Goal: Information Seeking & Learning: Learn about a topic

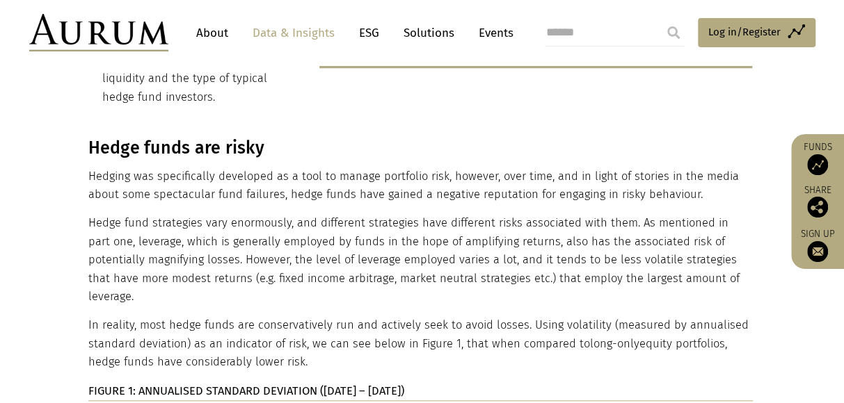
scroll to position [561, 0]
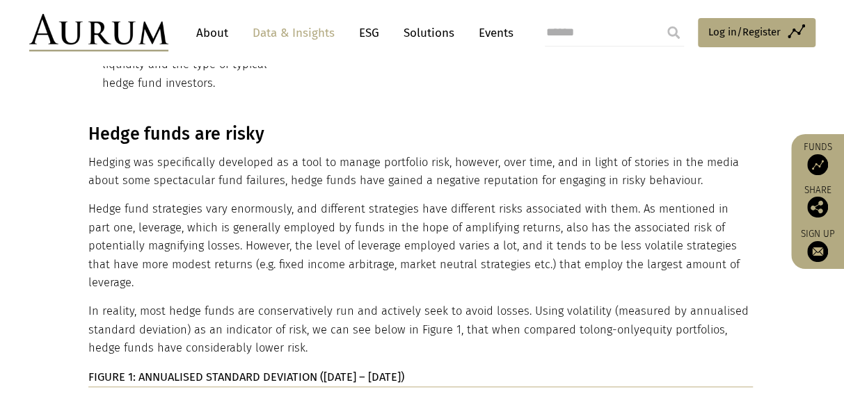
scroll to position [564, 0]
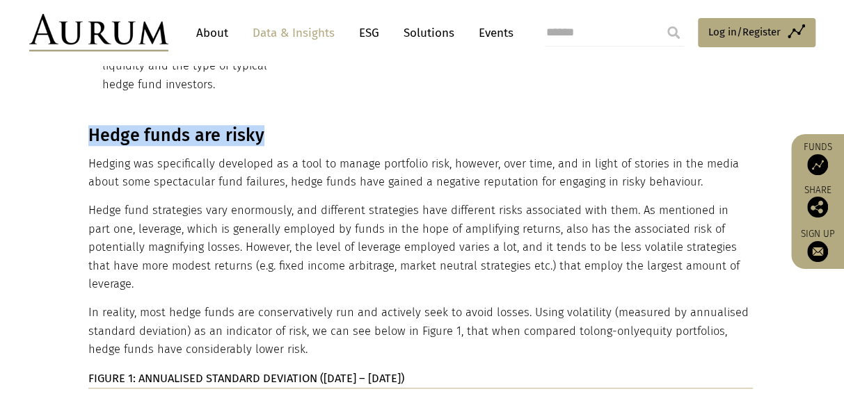
drag, startPoint x: 90, startPoint y: 115, endPoint x: 273, endPoint y: 113, distance: 183.0
click at [273, 125] on h3 "Hedge funds are risky" at bounding box center [420, 135] width 664 height 21
copy h3 "Hedge funds are risky"
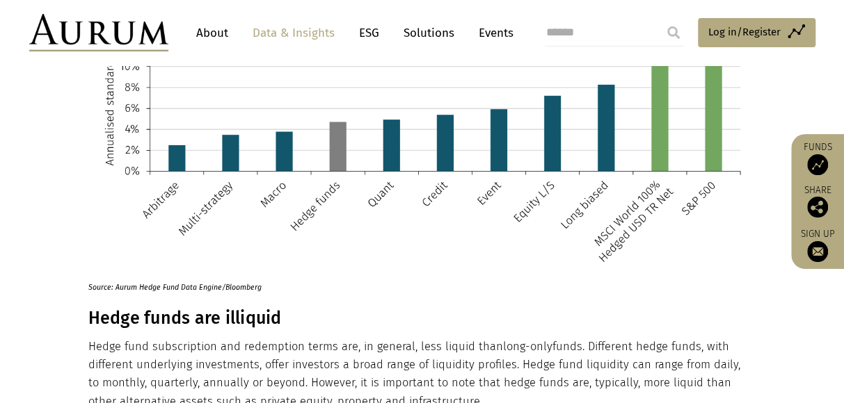
scroll to position [1028, 0]
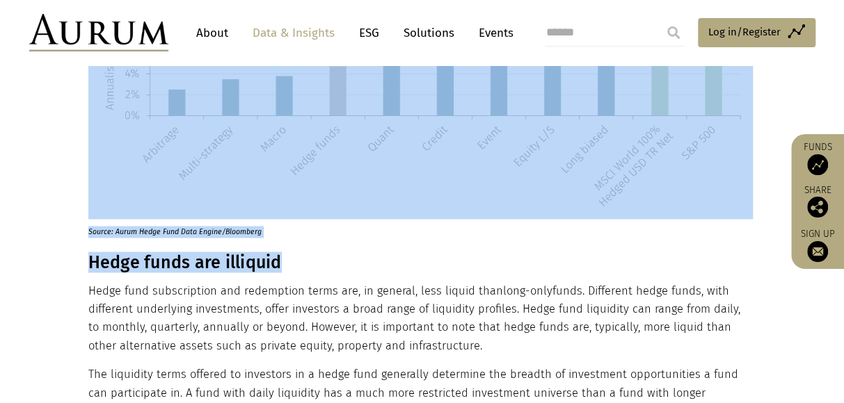
drag, startPoint x: 87, startPoint y: 221, endPoint x: 285, endPoint y: 221, distance: 198.3
drag, startPoint x: 285, startPoint y: 221, endPoint x: 319, endPoint y: 216, distance: 33.7
click at [319, 252] on h3 "Hedge funds are illiquid" at bounding box center [420, 262] width 664 height 21
click at [117, 252] on h3 "Hedge funds are illiquid" at bounding box center [420, 262] width 664 height 21
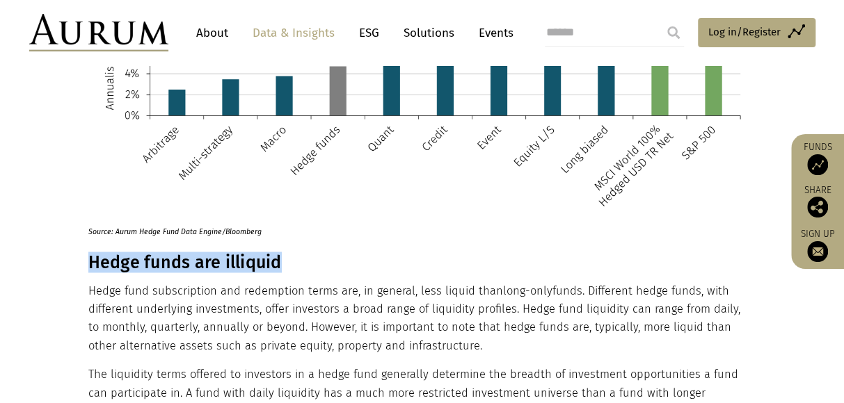
drag, startPoint x: 88, startPoint y: 222, endPoint x: 279, endPoint y: 218, distance: 190.6
click at [279, 252] on h3 "Hedge funds are illiquid" at bounding box center [420, 262] width 664 height 21
copy h3 "Hedge funds are illiquid"
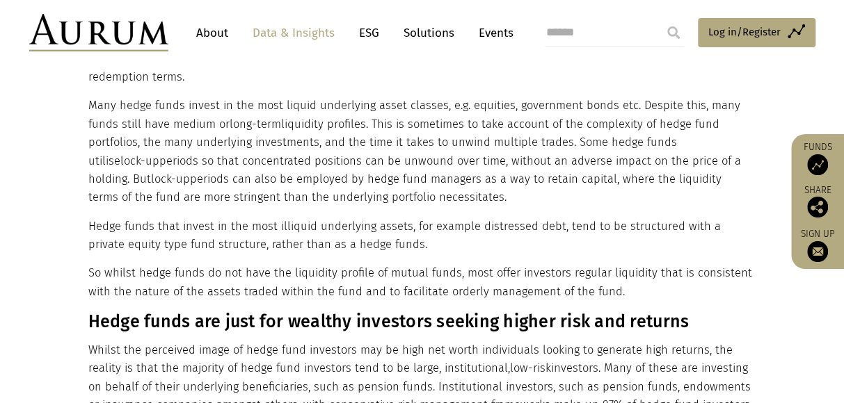
scroll to position [1427, 0]
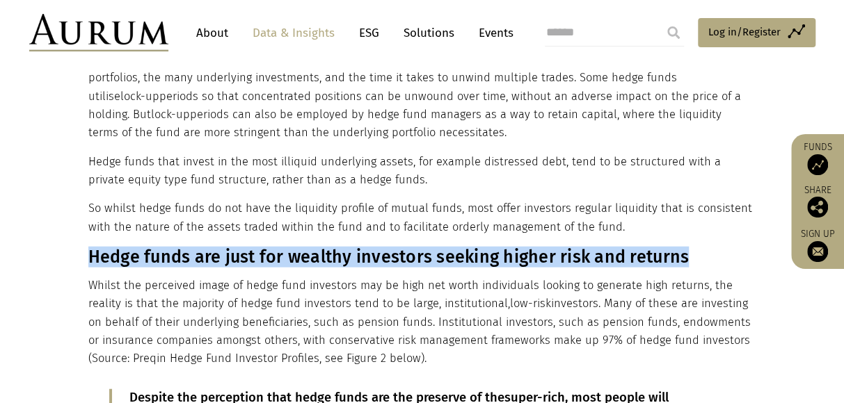
drag, startPoint x: 90, startPoint y: 221, endPoint x: 687, endPoint y: 221, distance: 597.6
click at [687, 247] on h3 "Hedge funds are just for wealthy investors seeking higher risk and returns" at bounding box center [420, 257] width 664 height 21
copy h3 "Hedge funds are just for wealthy investors seeking higher risk and returns"
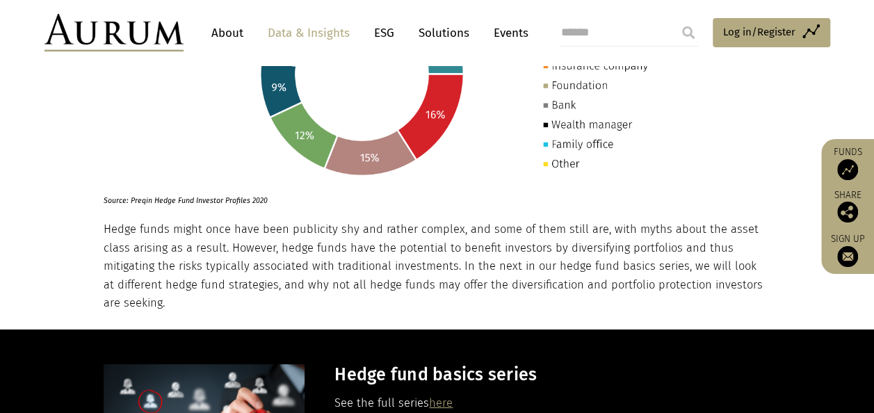
scroll to position [1962, 0]
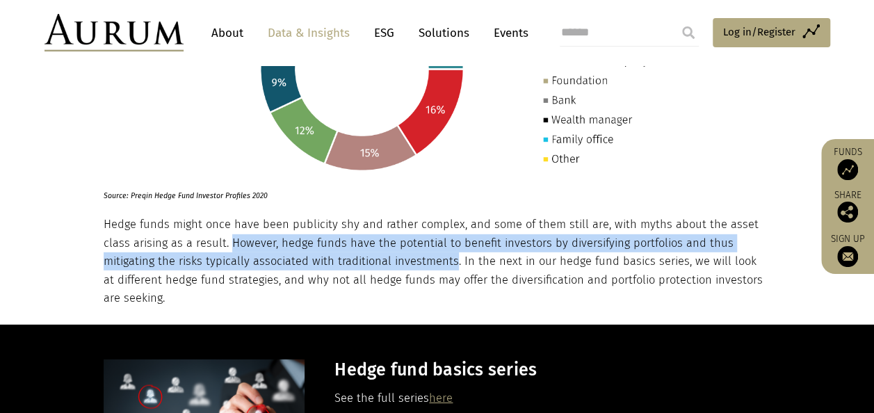
drag, startPoint x: 228, startPoint y: 203, endPoint x: 451, endPoint y: 222, distance: 224.1
click at [451, 222] on p "Hedge funds might once have been publicity shy and rather complex, and some of …" at bounding box center [436, 262] width 664 height 92
copy p "However, hedge funds have the potential to benefit investors by diversifying po…"
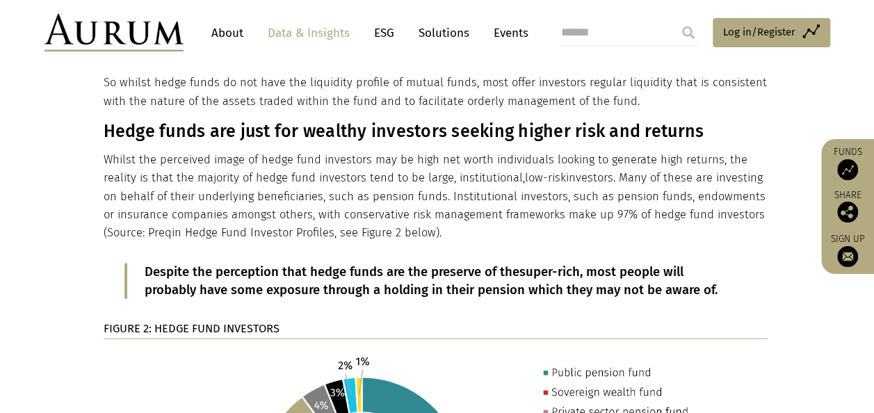
scroll to position [1544, 0]
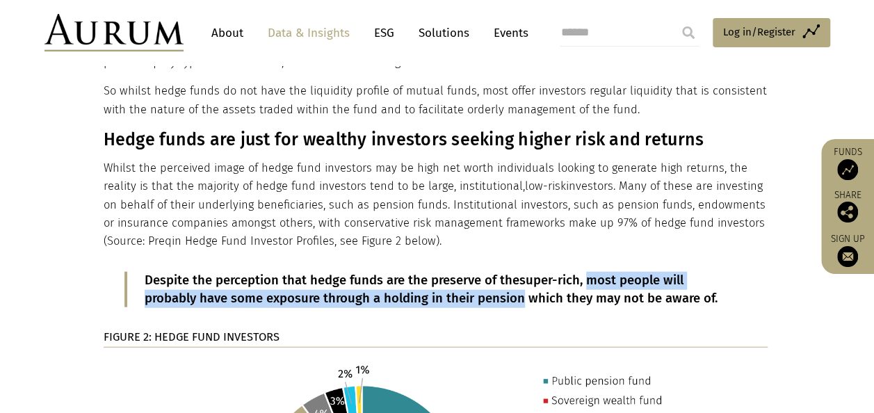
drag, startPoint x: 590, startPoint y: 243, endPoint x: 522, endPoint y: 259, distance: 70.0
click at [522, 272] on p "Despite the perception that hedge funds are the preserve of the super-rich , mo…" at bounding box center [437, 290] width 585 height 36
copy p "most people will probably have some exposure through a holding in their pension"
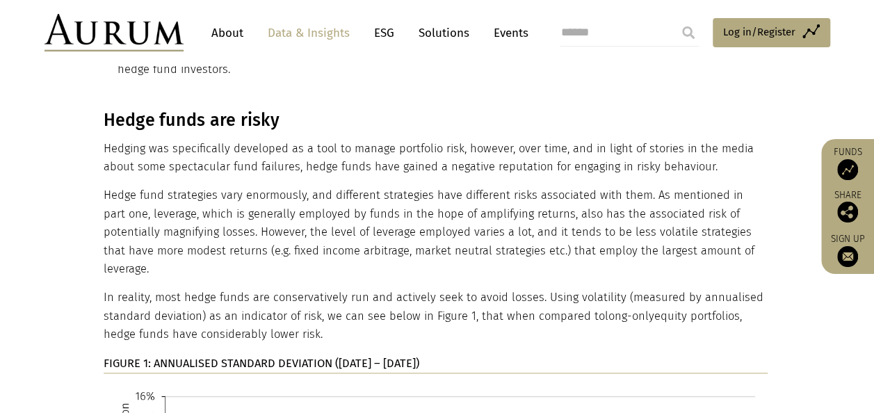
scroll to position [570, 0]
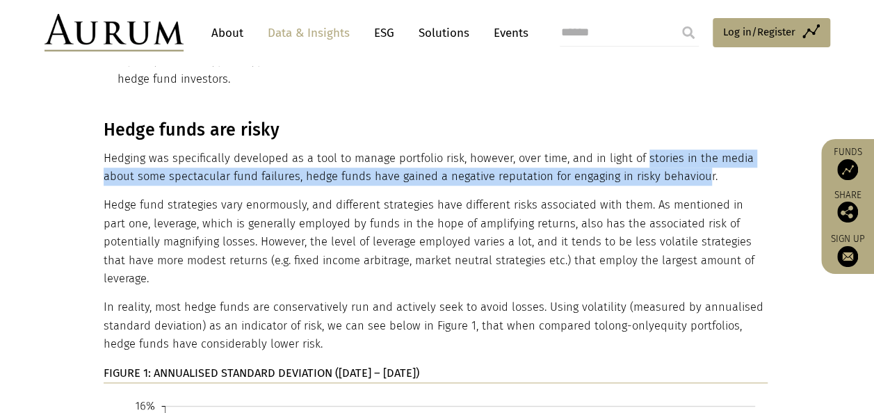
drag, startPoint x: 642, startPoint y: 138, endPoint x: 696, endPoint y: 156, distance: 57.2
click at [696, 156] on p "Hedging was specifically developed as a tool to manage portfolio risk, however,…" at bounding box center [436, 168] width 664 height 37
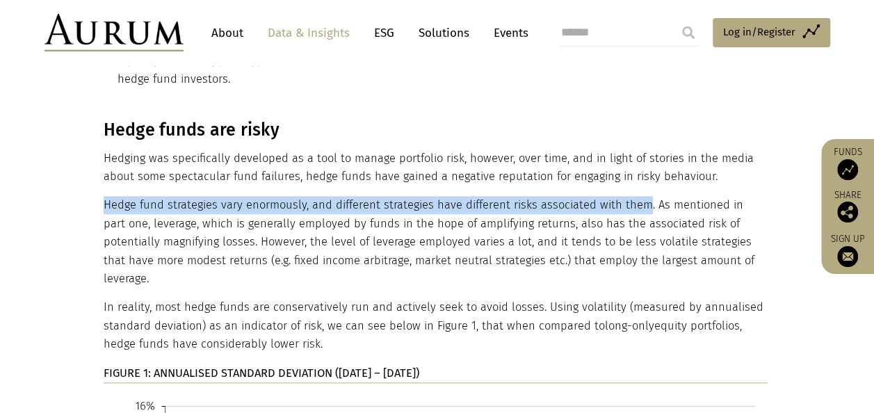
drag, startPoint x: 104, startPoint y: 182, endPoint x: 639, endPoint y: 182, distance: 535.7
click at [639, 196] on p "Hedge fund strategies vary enormously, and different strategies have different …" at bounding box center [436, 242] width 664 height 92
copy p "Hedge fund strategies vary enormously, and different strategies have different …"
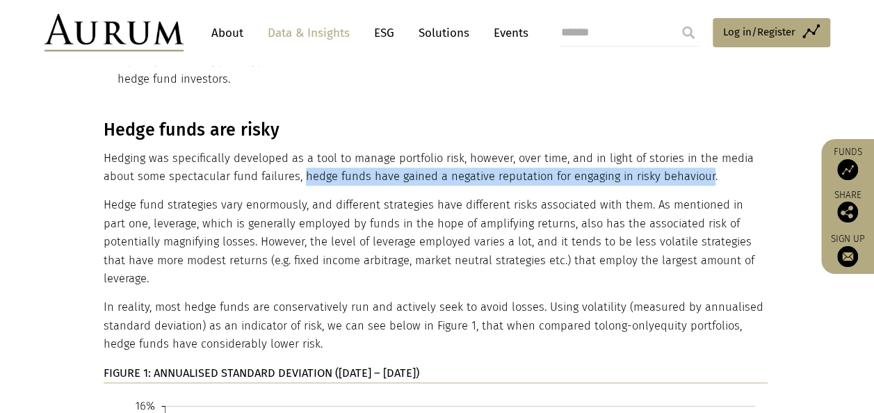
drag, startPoint x: 303, startPoint y: 157, endPoint x: 701, endPoint y: 155, distance: 398.6
click at [701, 155] on p "Hedging was specifically developed as a tool to manage portfolio risk, however,…" at bounding box center [436, 168] width 664 height 37
copy p "hedge funds have gained a negative reputation for engaging in risky behaviour"
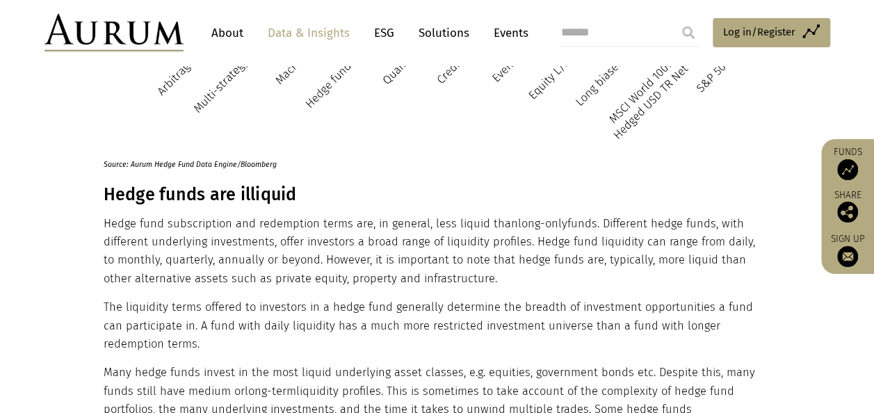
scroll to position [1110, 0]
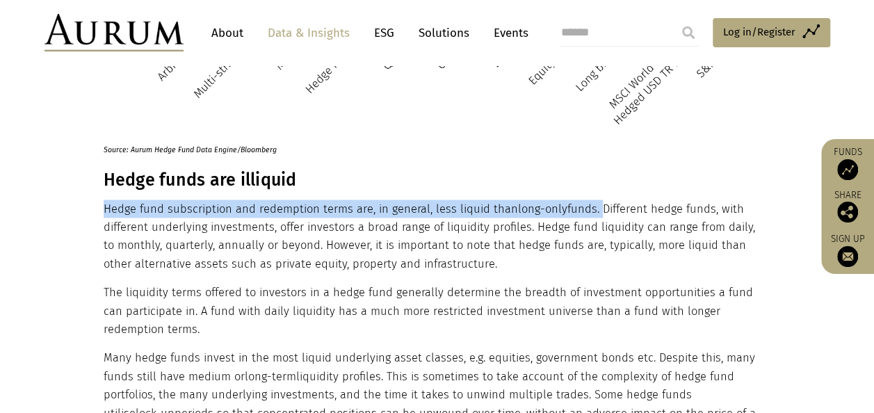
drag, startPoint x: 103, startPoint y: 168, endPoint x: 594, endPoint y: 168, distance: 491.1
click at [594, 200] on p "Hedge fund subscription and redemption terms are, in general, less liquid than …" at bounding box center [436, 237] width 664 height 74
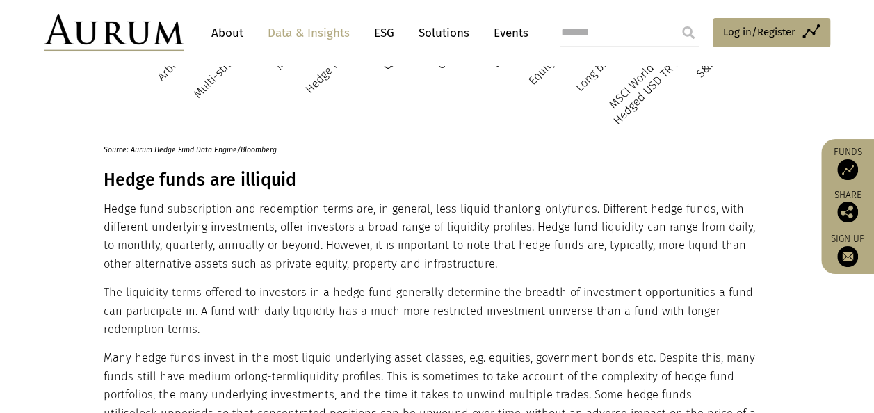
click at [526, 170] on h3 "Hedge funds are illiquid" at bounding box center [436, 180] width 664 height 21
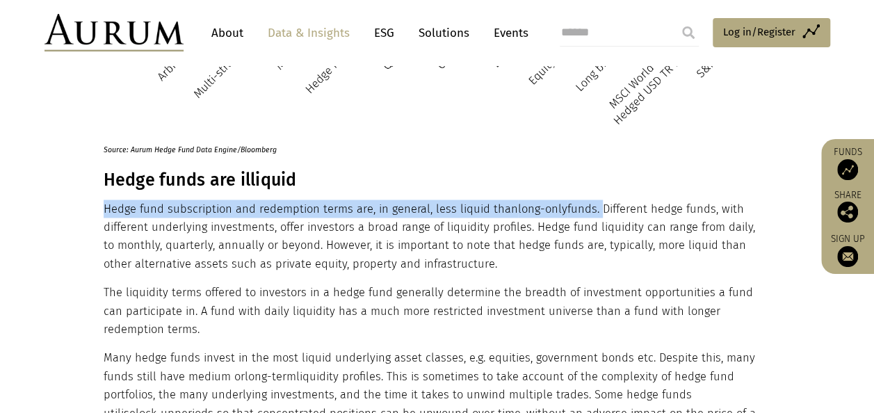
drag, startPoint x: 104, startPoint y: 168, endPoint x: 593, endPoint y: 172, distance: 489.8
click at [593, 200] on p "Hedge fund subscription and redemption terms are, in general, less liquid than …" at bounding box center [436, 237] width 664 height 74
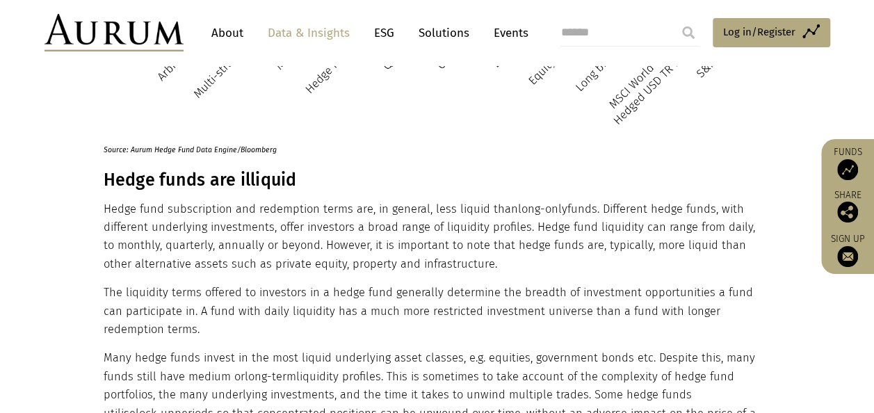
drag, startPoint x: 593, startPoint y: 172, endPoint x: 603, endPoint y: 168, distance: 10.6
click at [603, 200] on p "Hedge fund subscription and redemption terms are, in general, less liquid than …" at bounding box center [436, 237] width 664 height 74
drag, startPoint x: 601, startPoint y: 170, endPoint x: 462, endPoint y: 224, distance: 149.3
click at [462, 224] on p "Hedge fund subscription and redemption terms are, in general, less liquid than …" at bounding box center [436, 237] width 664 height 74
copy p "ifferent hedge funds, with different underlying investments, offer investors a …"
